Goal: Transaction & Acquisition: Download file/media

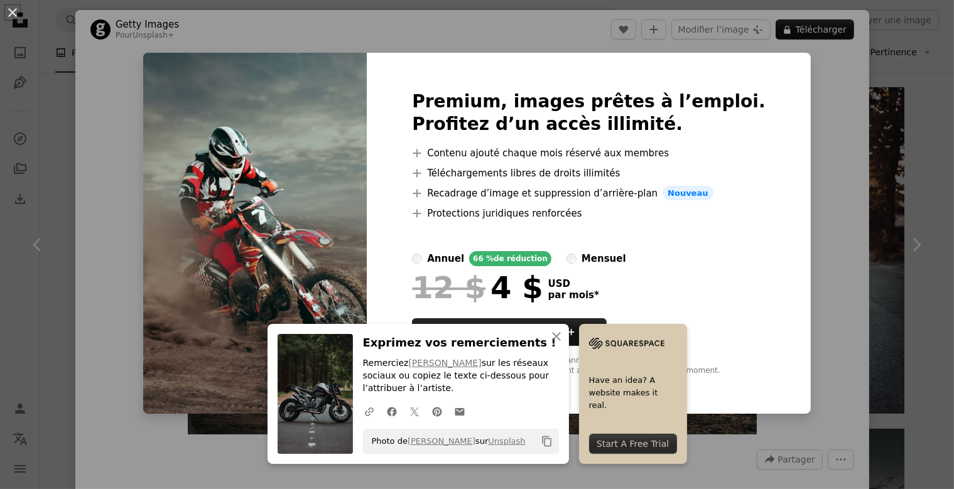
scroll to position [751, 0]
click at [805, 82] on div "An X shape Premium, images prêtes à l’emploi. Profitez d’un accès illimité. A p…" at bounding box center [477, 244] width 954 height 489
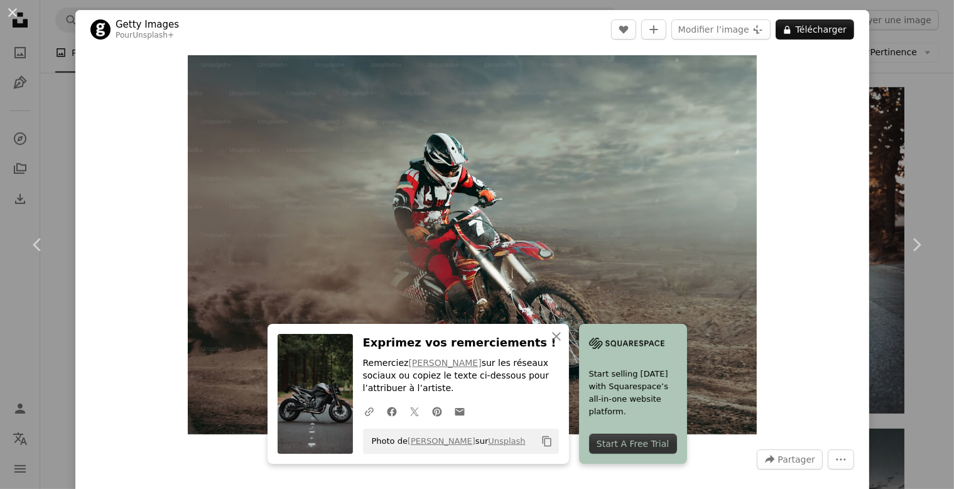
click at [894, 65] on div "An X shape Chevron left Chevron right Getty Images Pour Unsplash+ A heart A plu…" at bounding box center [477, 244] width 954 height 489
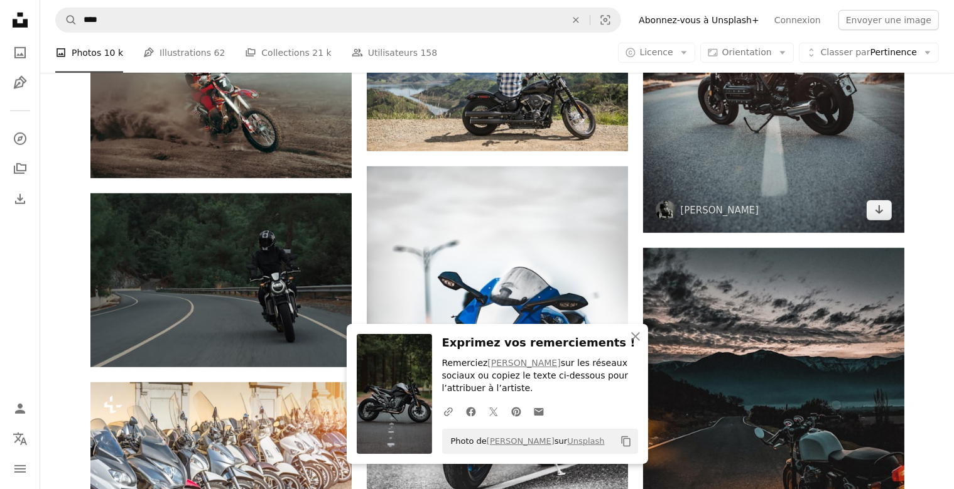
scroll to position [751, 0]
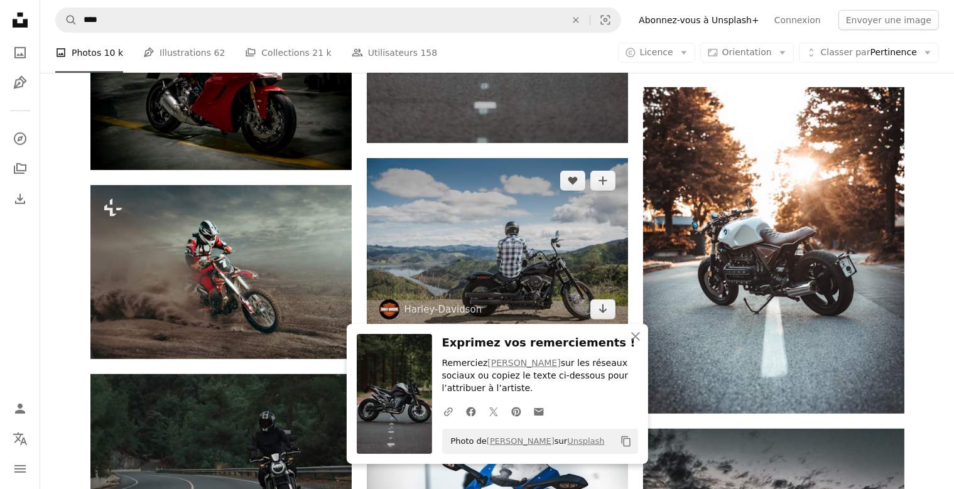
click at [580, 230] on img at bounding box center [497, 245] width 261 height 174
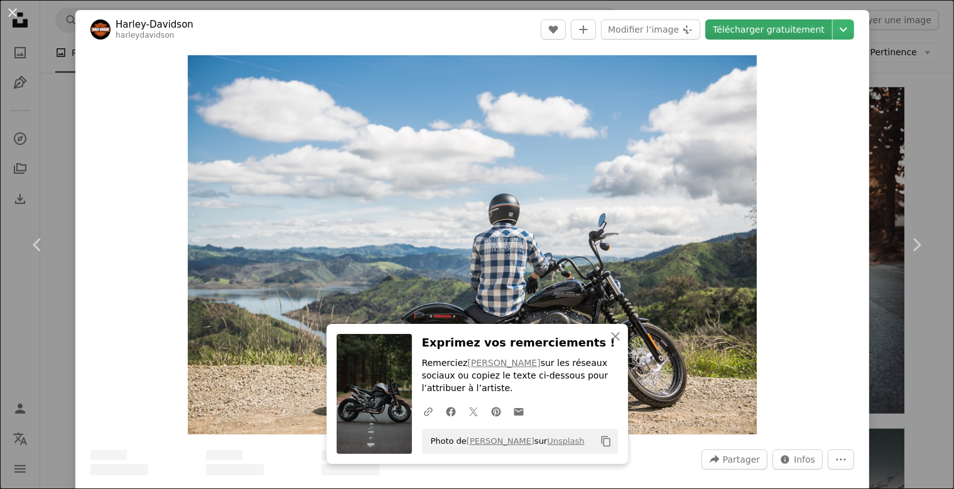
click at [792, 33] on link "Télécharger gratuitement" at bounding box center [768, 29] width 127 height 20
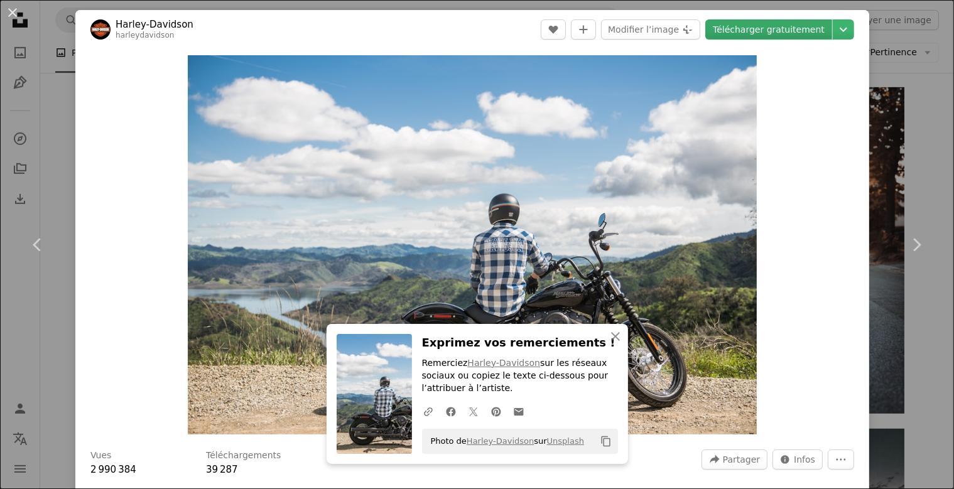
click at [757, 26] on link "Télécharger gratuitement" at bounding box center [768, 29] width 127 height 20
click at [911, 41] on div "An X shape Chevron left Chevron right Harley-Davidson harleydavidson A heart A …" at bounding box center [477, 244] width 954 height 489
